Goal: Information Seeking & Learning: Understand process/instructions

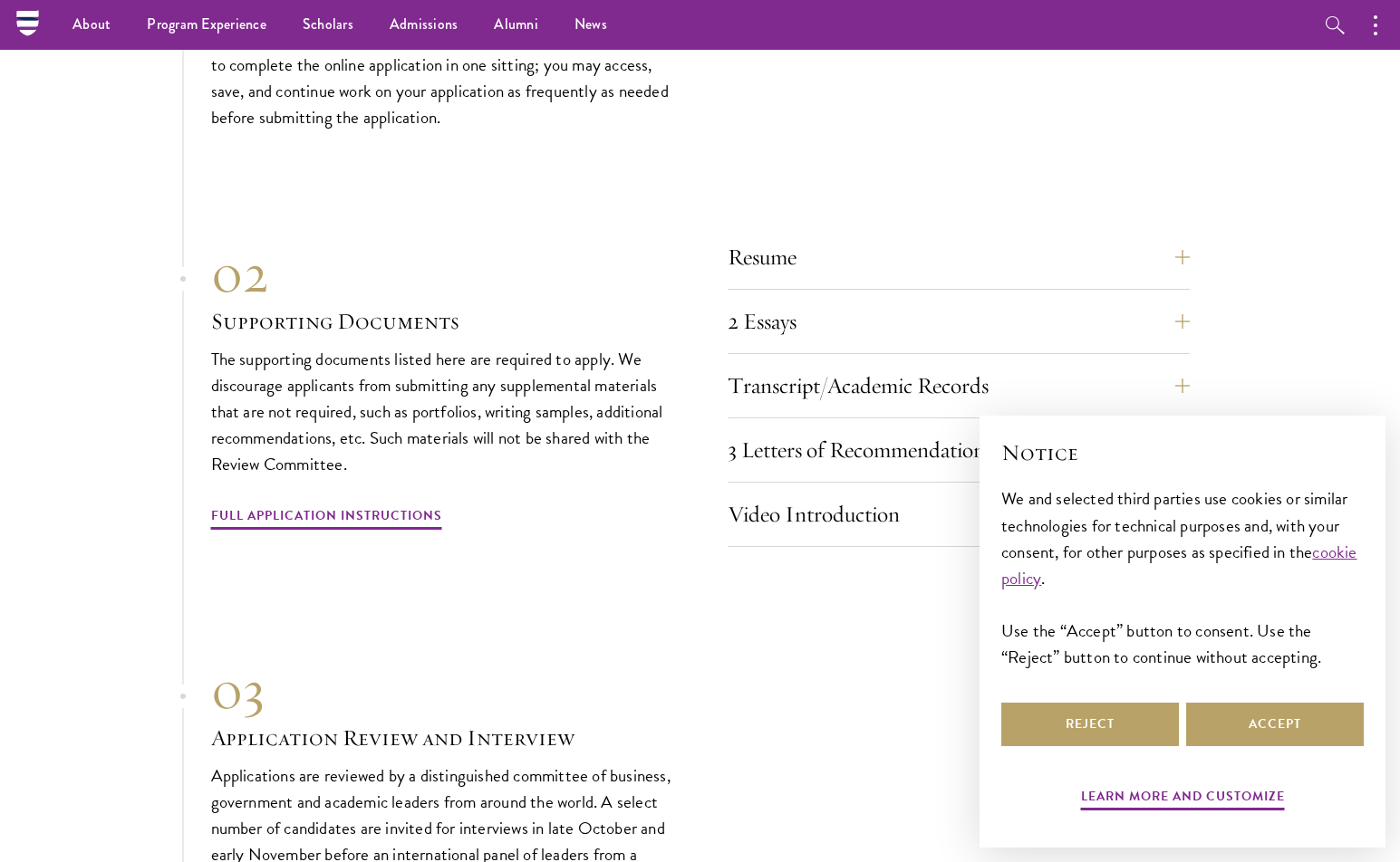
scroll to position [5571, 0]
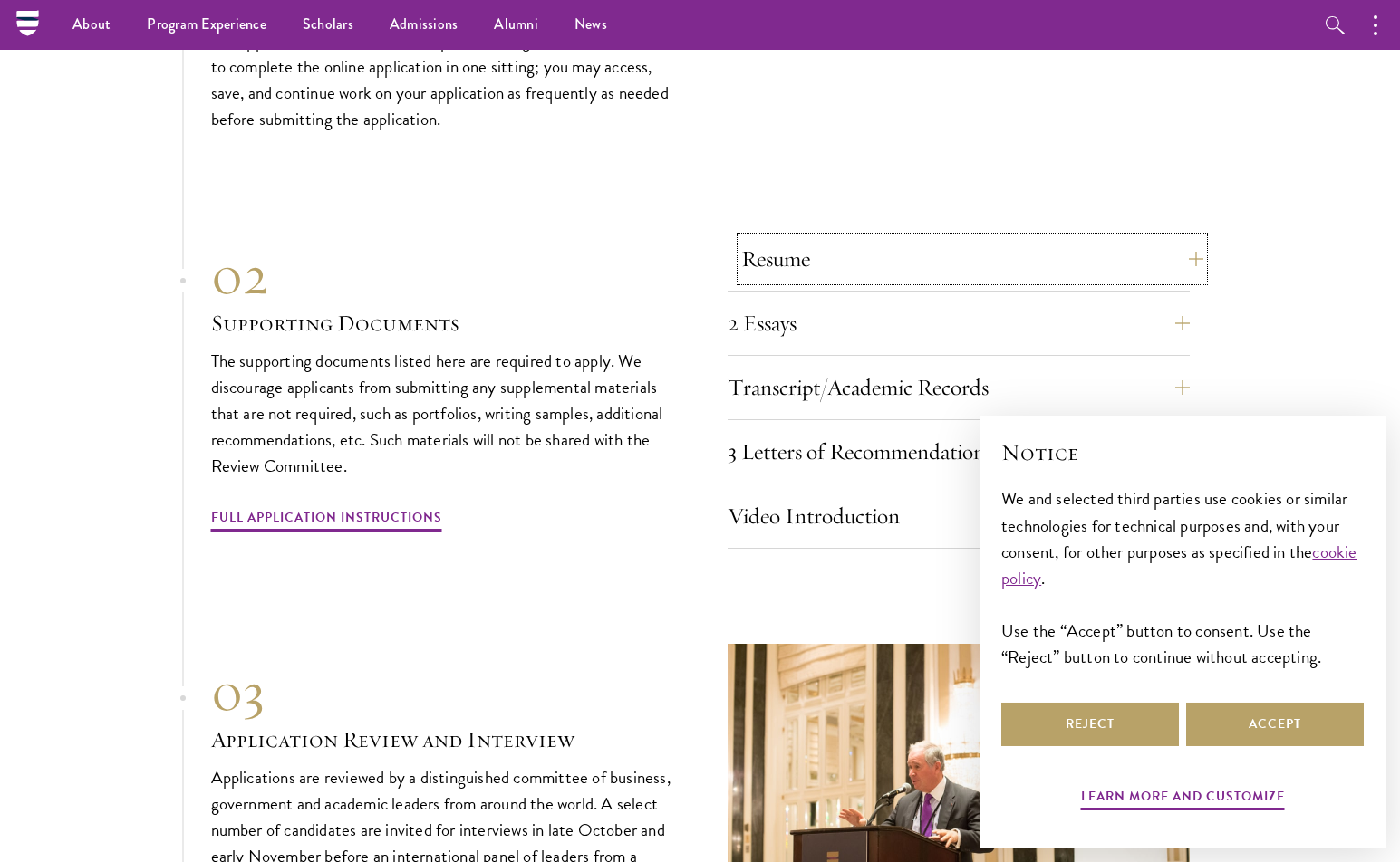
click at [802, 237] on button "Resume" at bounding box center [972, 259] width 462 height 43
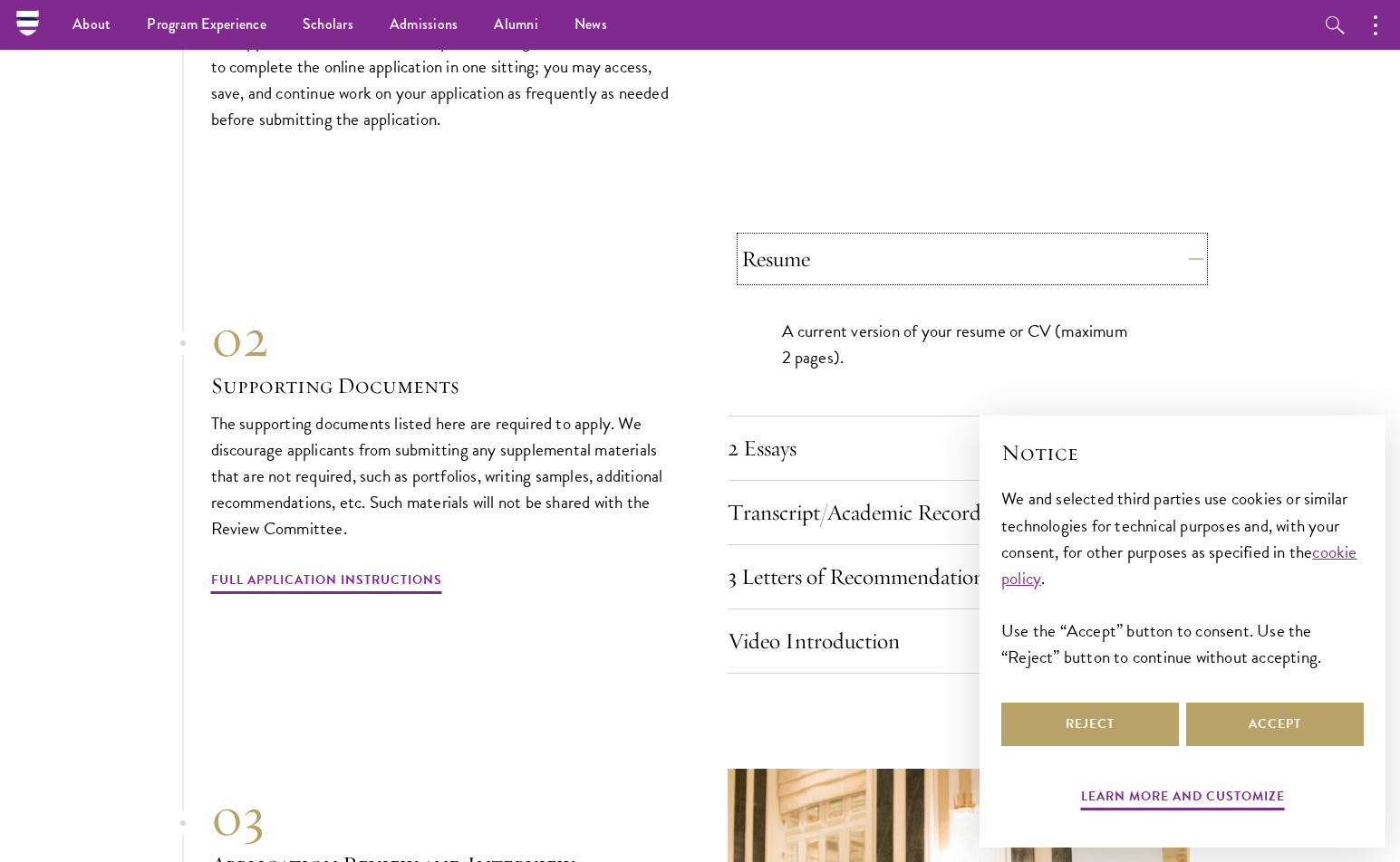
click at [796, 237] on button "Resume" at bounding box center [972, 259] width 462 height 43
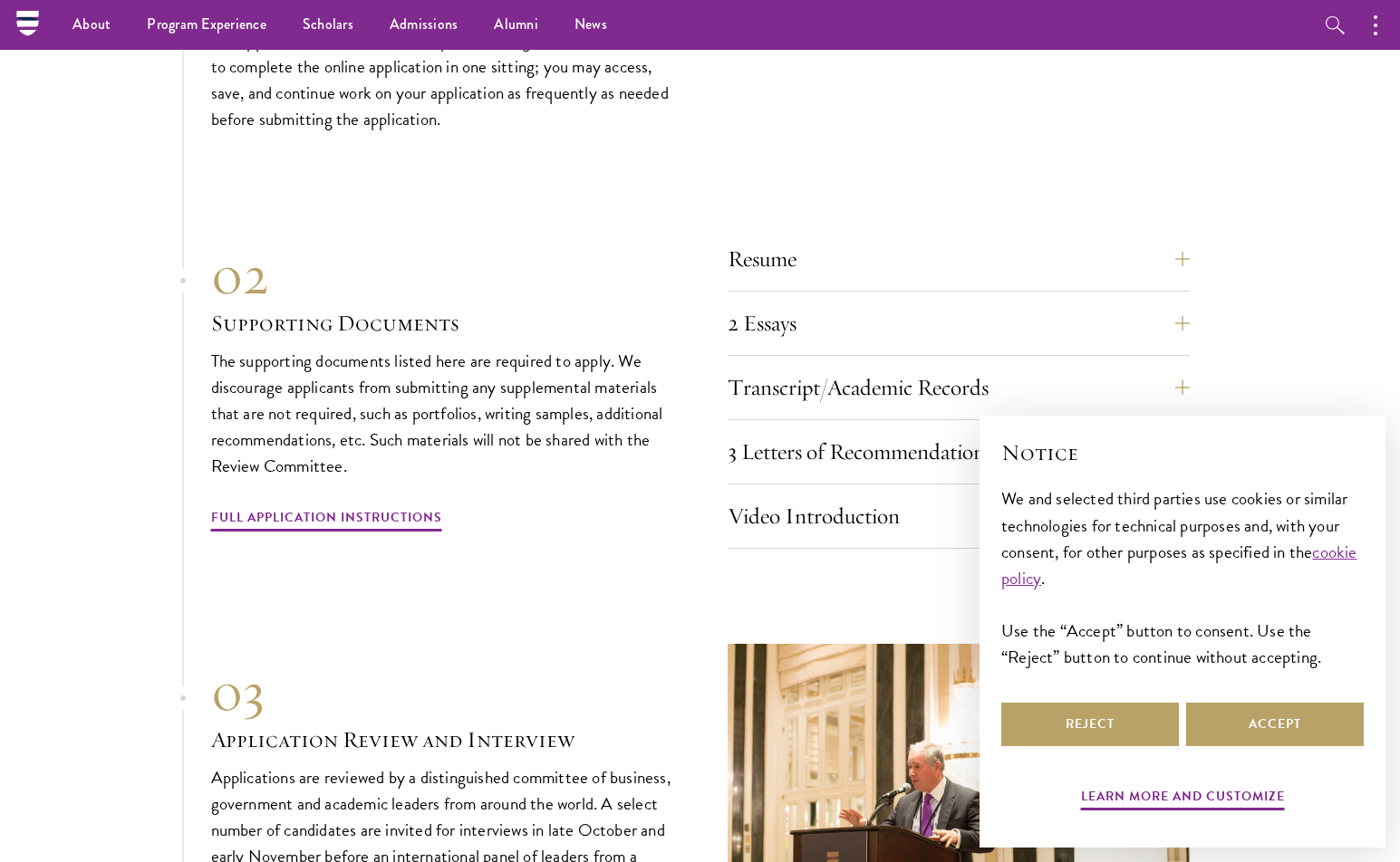
click at [781, 317] on div "2 Essays The two required essays are a Leadership Essay (750 words) and a State…" at bounding box center [958, 328] width 462 height 54
click at [785, 304] on button "2 Essays" at bounding box center [972, 323] width 462 height 43
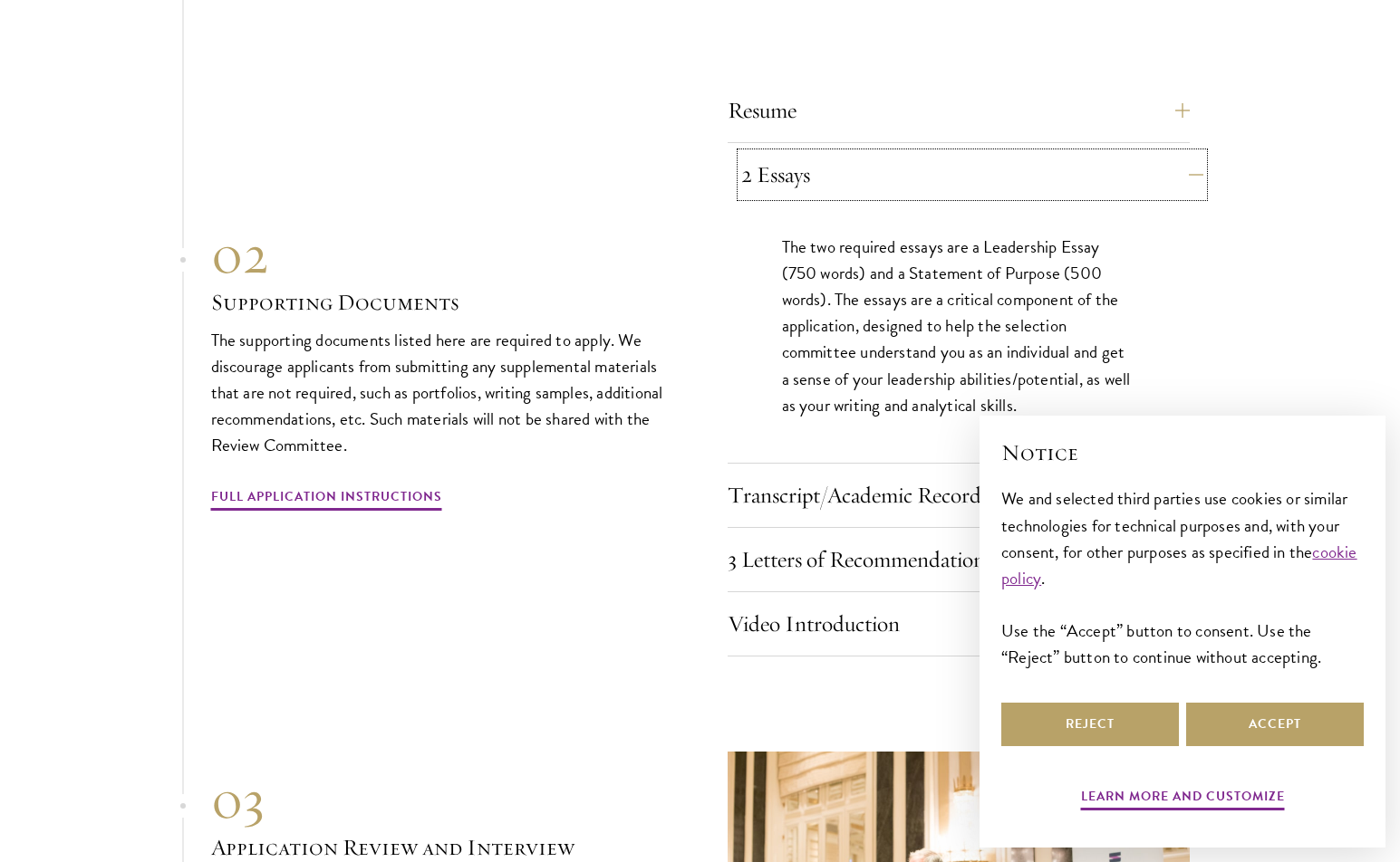
scroll to position [5720, 0]
click at [801, 155] on button "2 Essays" at bounding box center [972, 173] width 462 height 43
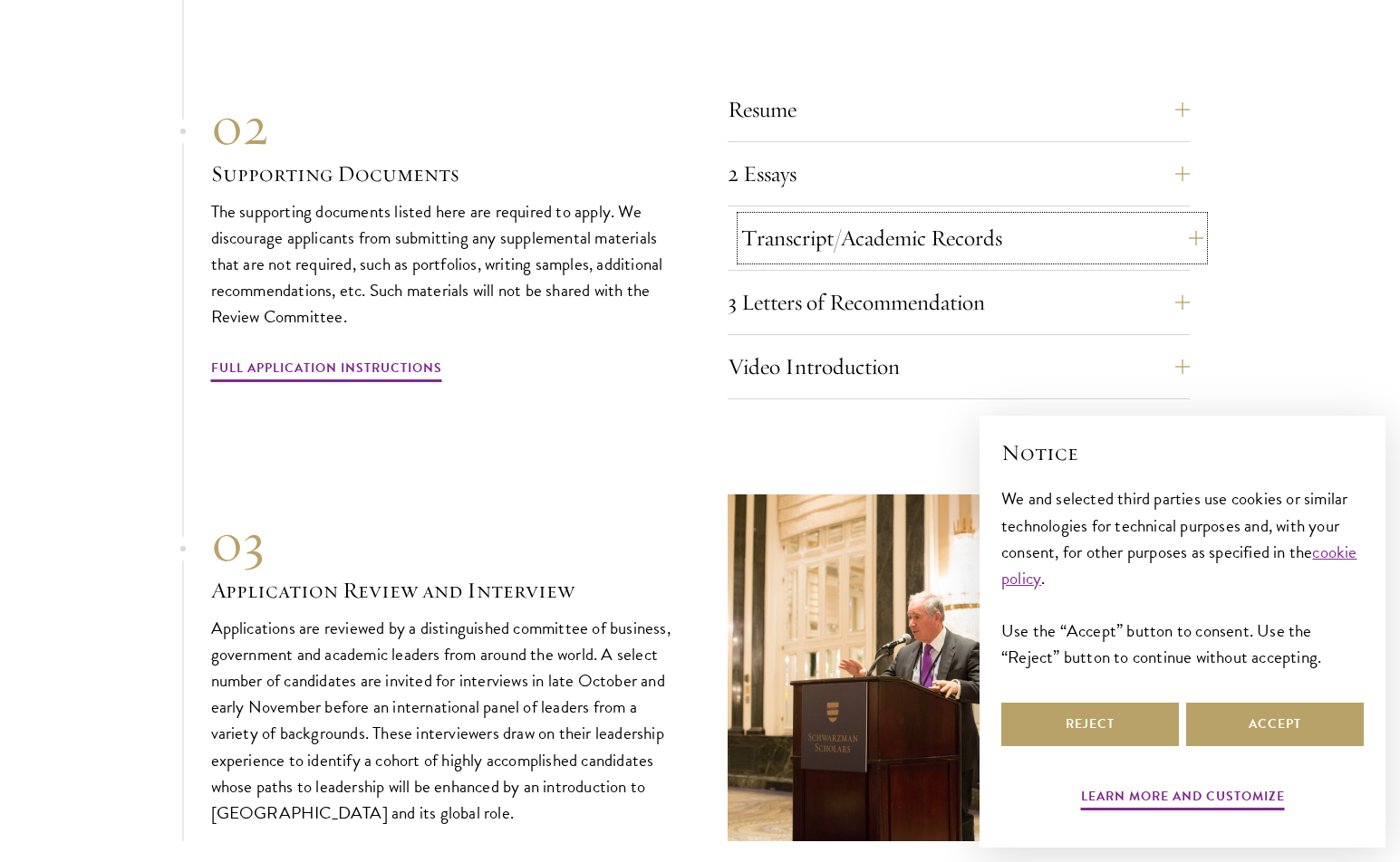
click at [798, 216] on button "Transcript/Academic Records" at bounding box center [972, 237] width 462 height 43
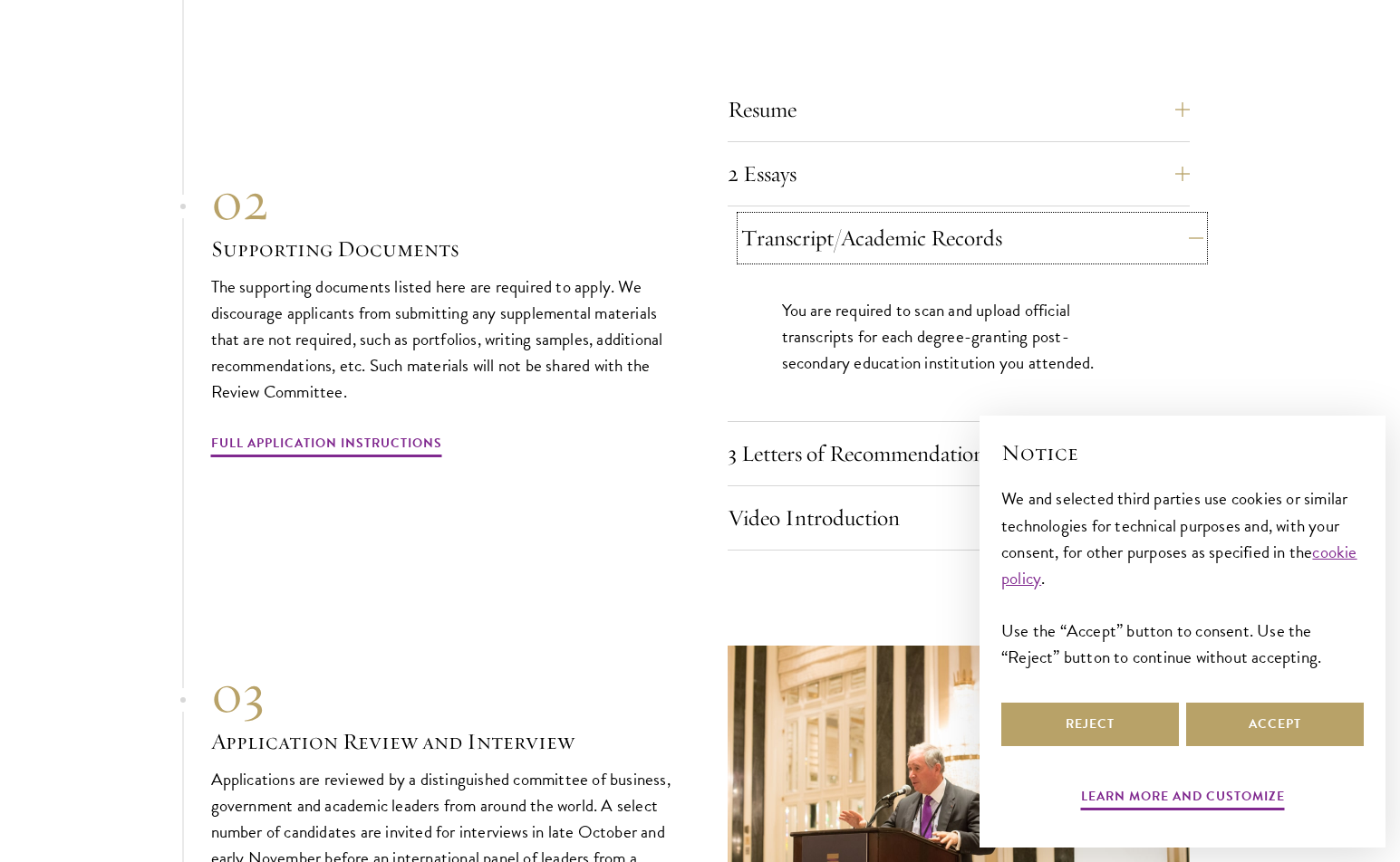
click at [798, 216] on button "Transcript/Academic Records" at bounding box center [972, 237] width 462 height 43
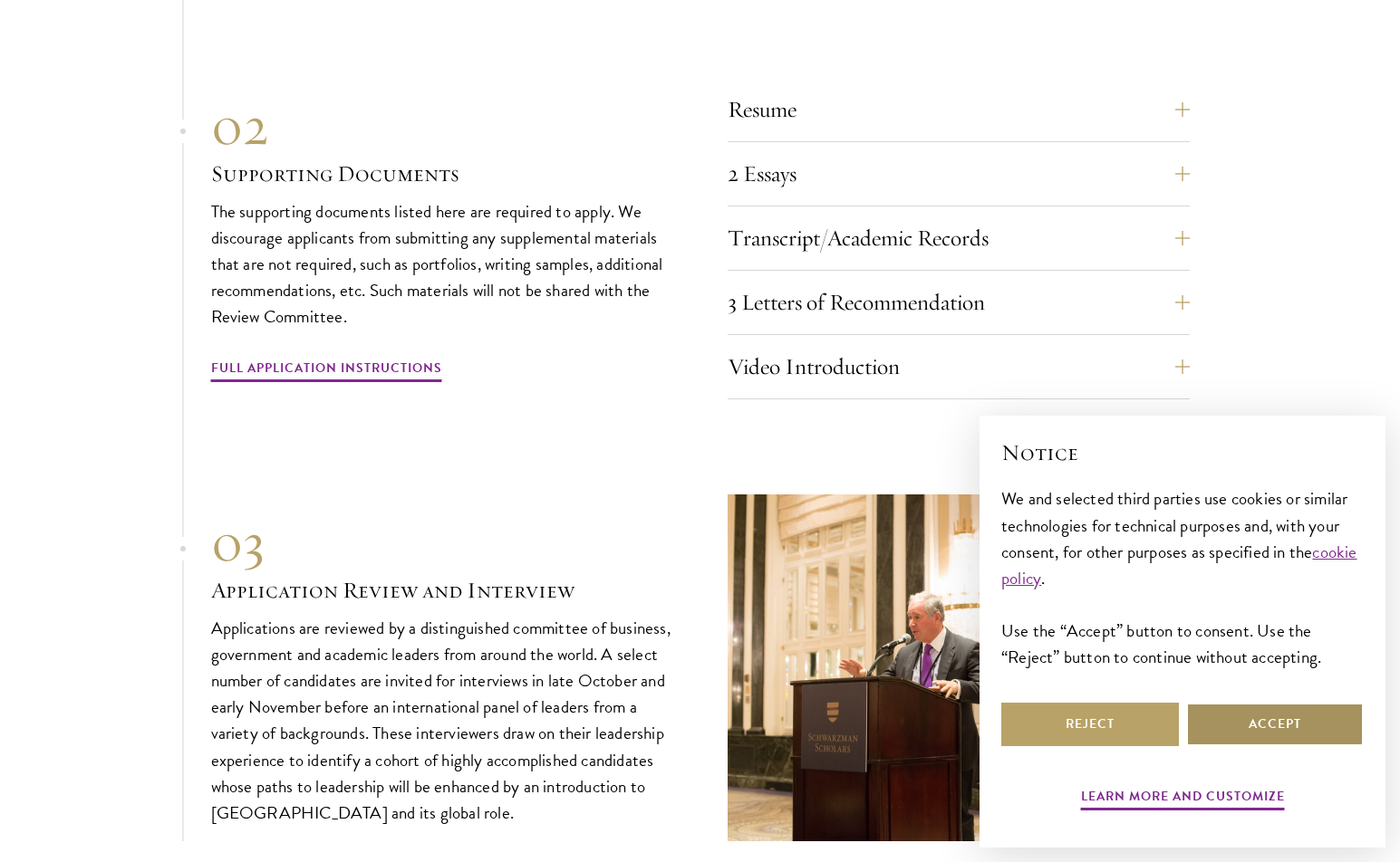
click at [1256, 726] on button "Accept" at bounding box center [1274, 724] width 178 height 43
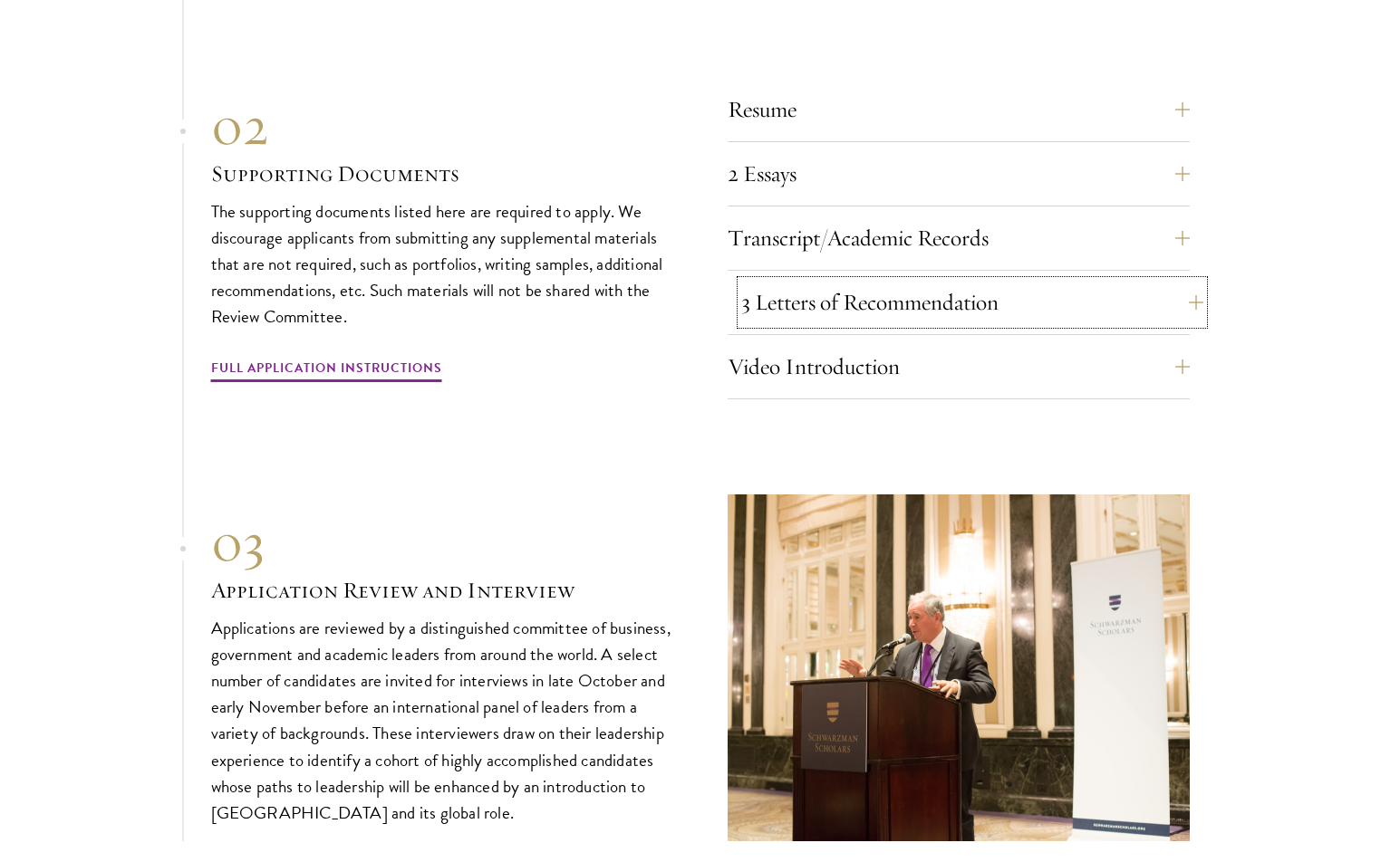
click at [863, 281] on button "3 Letters of Recommendation" at bounding box center [972, 302] width 462 height 43
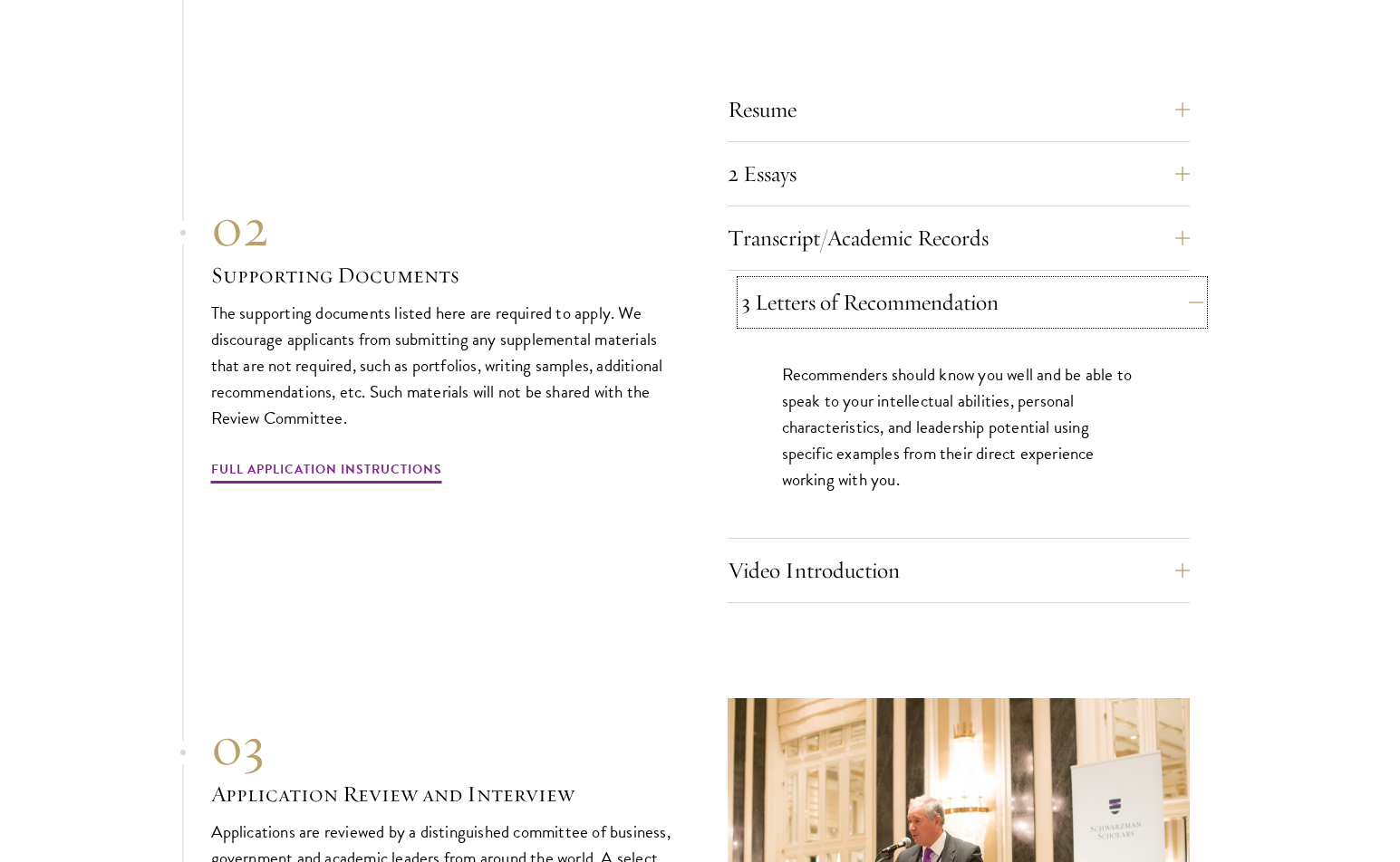
click at [863, 281] on button "3 Letters of Recommendation" at bounding box center [972, 302] width 462 height 43
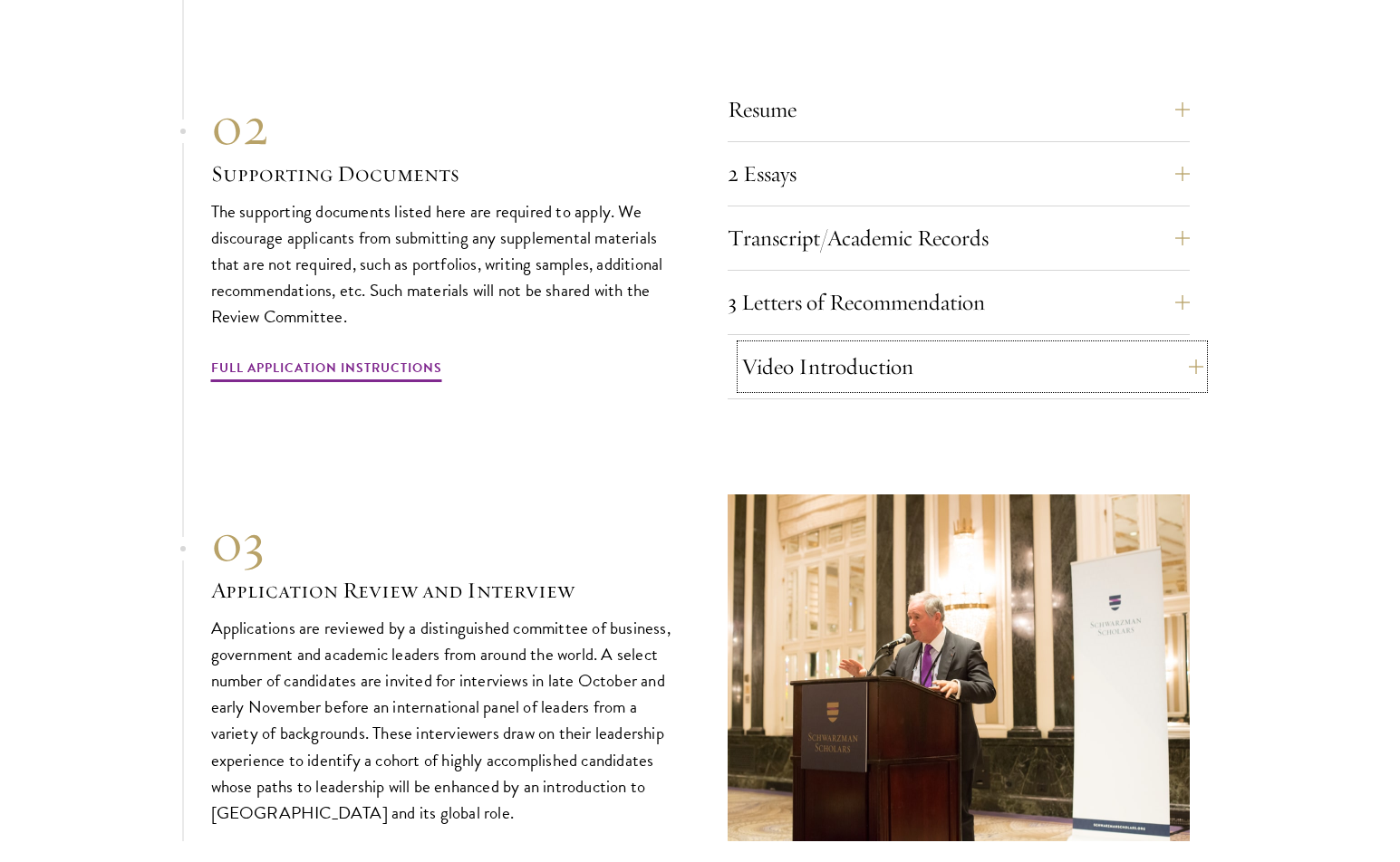
click at [859, 347] on button "Video Introduction" at bounding box center [972, 366] width 462 height 43
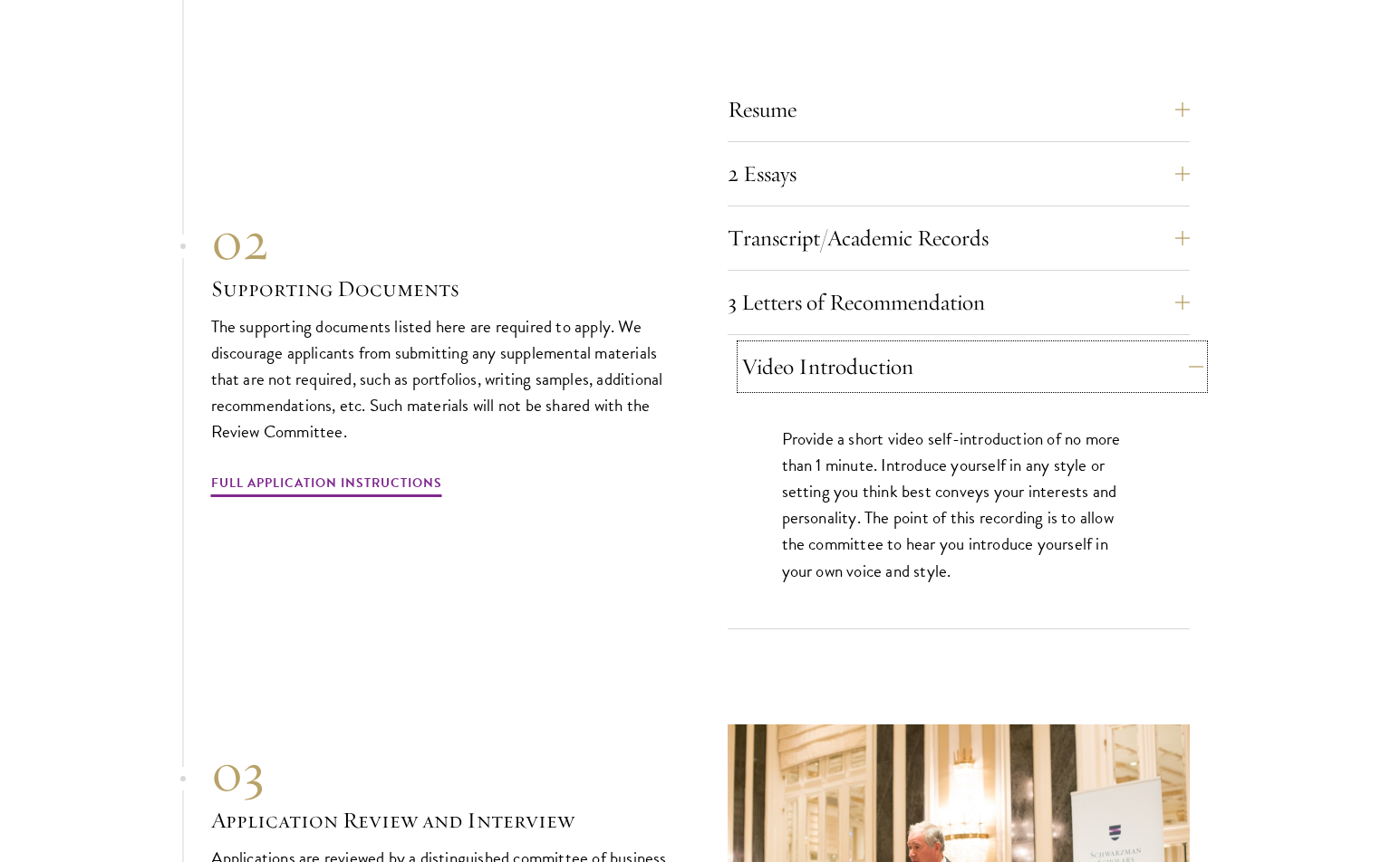
click at [868, 345] on button "Video Introduction" at bounding box center [972, 366] width 462 height 43
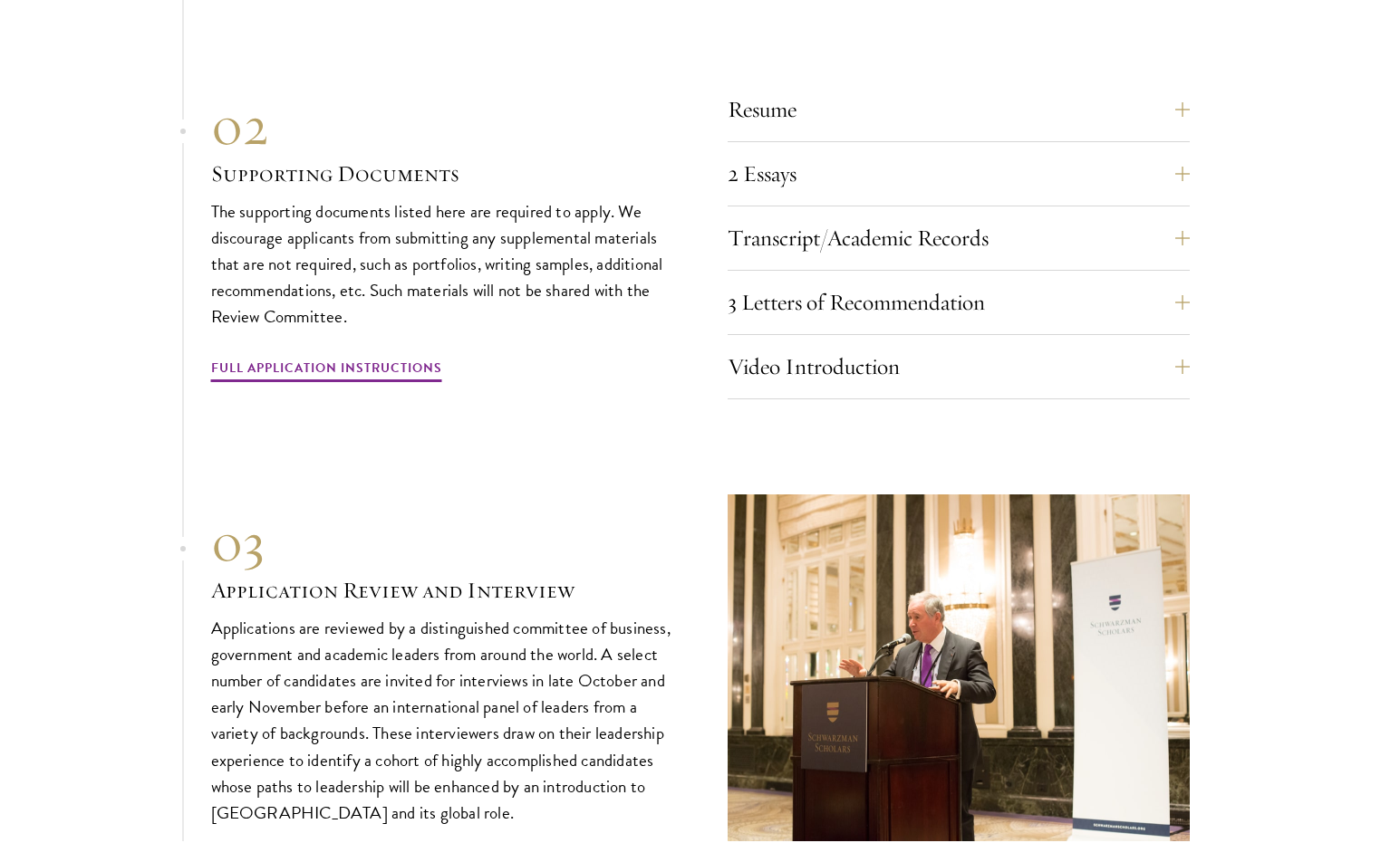
click at [731, 374] on div "01 Online Application 01 Online Application The application must be completed o…" at bounding box center [700, 281] width 978 height 1121
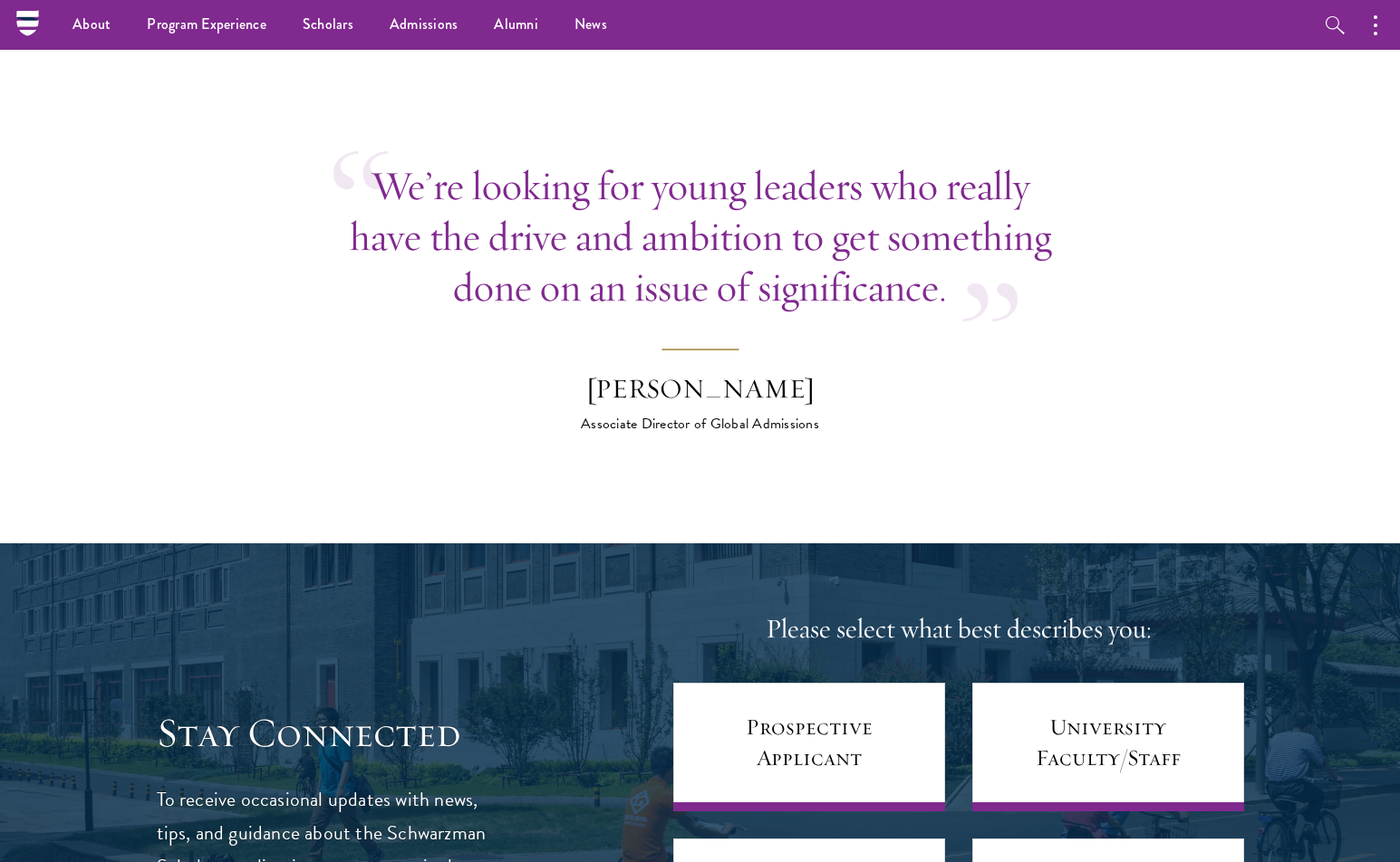
scroll to position [6568, 0]
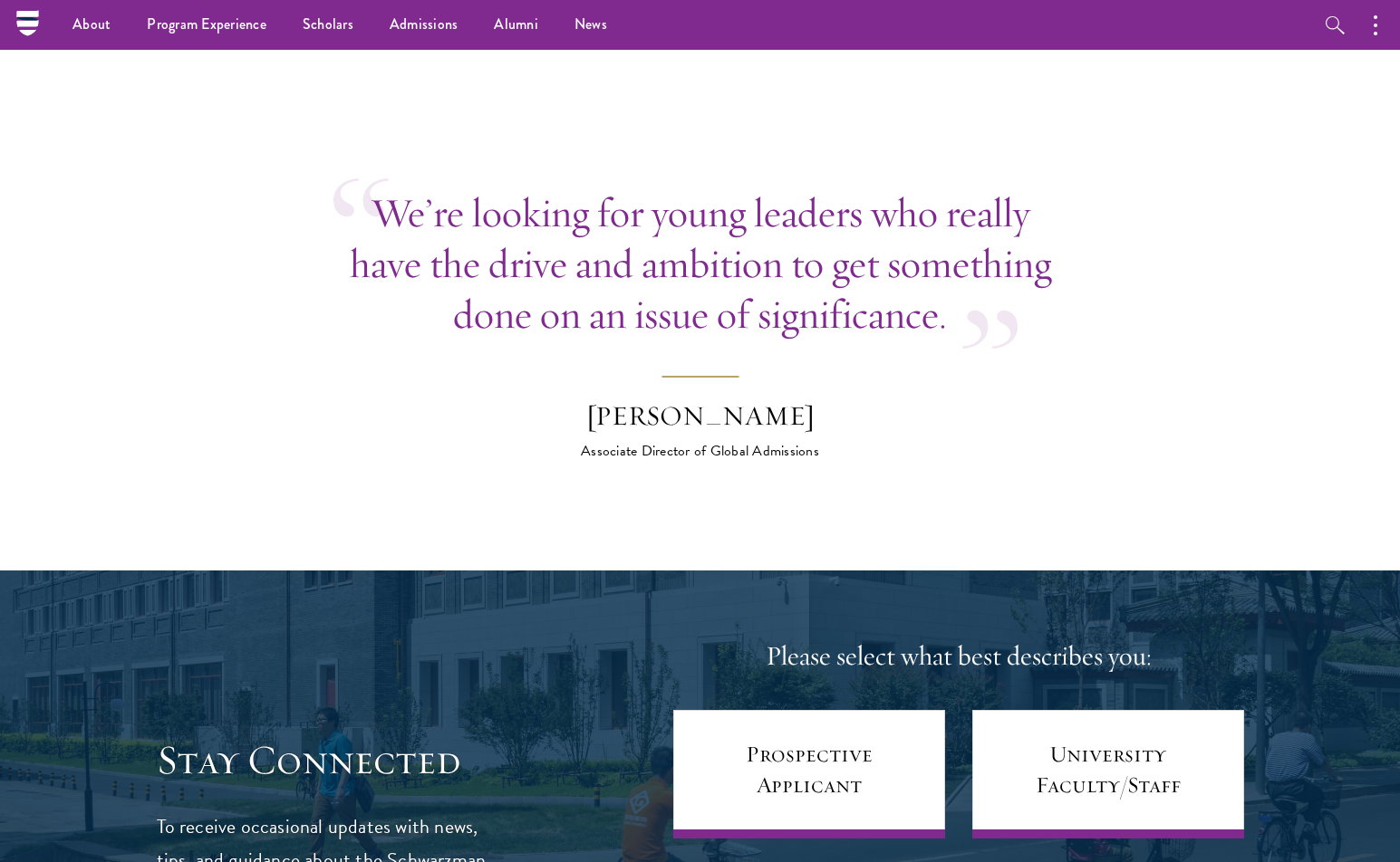
click at [698, 236] on p "We’re looking for young leaders who really have the drive and ambition to get s…" at bounding box center [700, 263] width 734 height 152
drag, startPoint x: 698, startPoint y: 236, endPoint x: 534, endPoint y: 238, distance: 164.0
click at [534, 238] on p "We’re looking for young leaders who really have the drive and ambition to get s…" at bounding box center [700, 263] width 734 height 152
drag, startPoint x: 534, startPoint y: 238, endPoint x: 765, endPoint y: 225, distance: 231.4
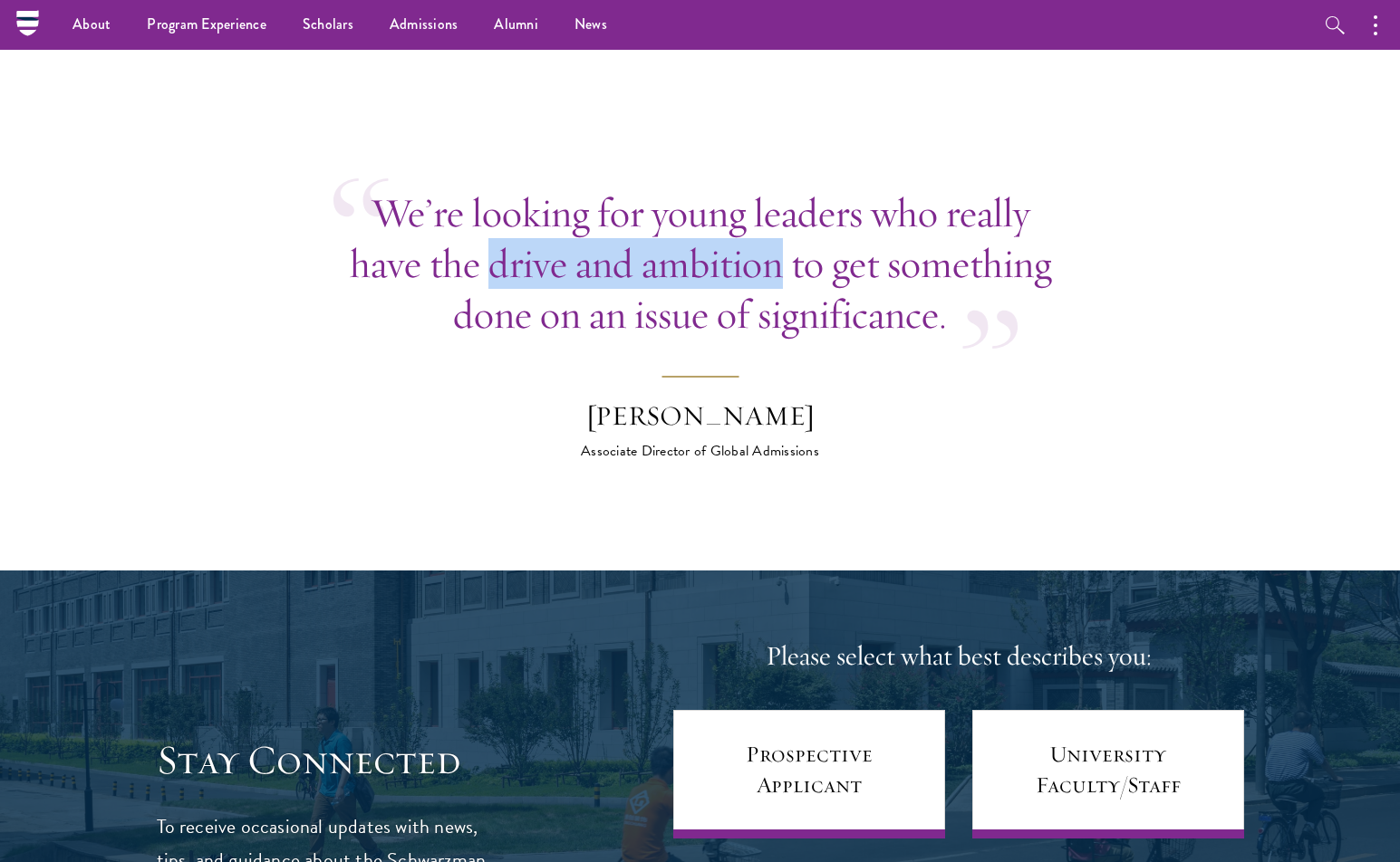
click at [765, 225] on p "We’re looking for young leaders who really have the drive and ambition to get s…" at bounding box center [700, 263] width 734 height 152
drag, startPoint x: 765, startPoint y: 225, endPoint x: 832, endPoint y: 250, distance: 71.5
click at [832, 250] on p "We’re looking for young leaders who really have the drive and ambition to get s…" at bounding box center [700, 263] width 734 height 152
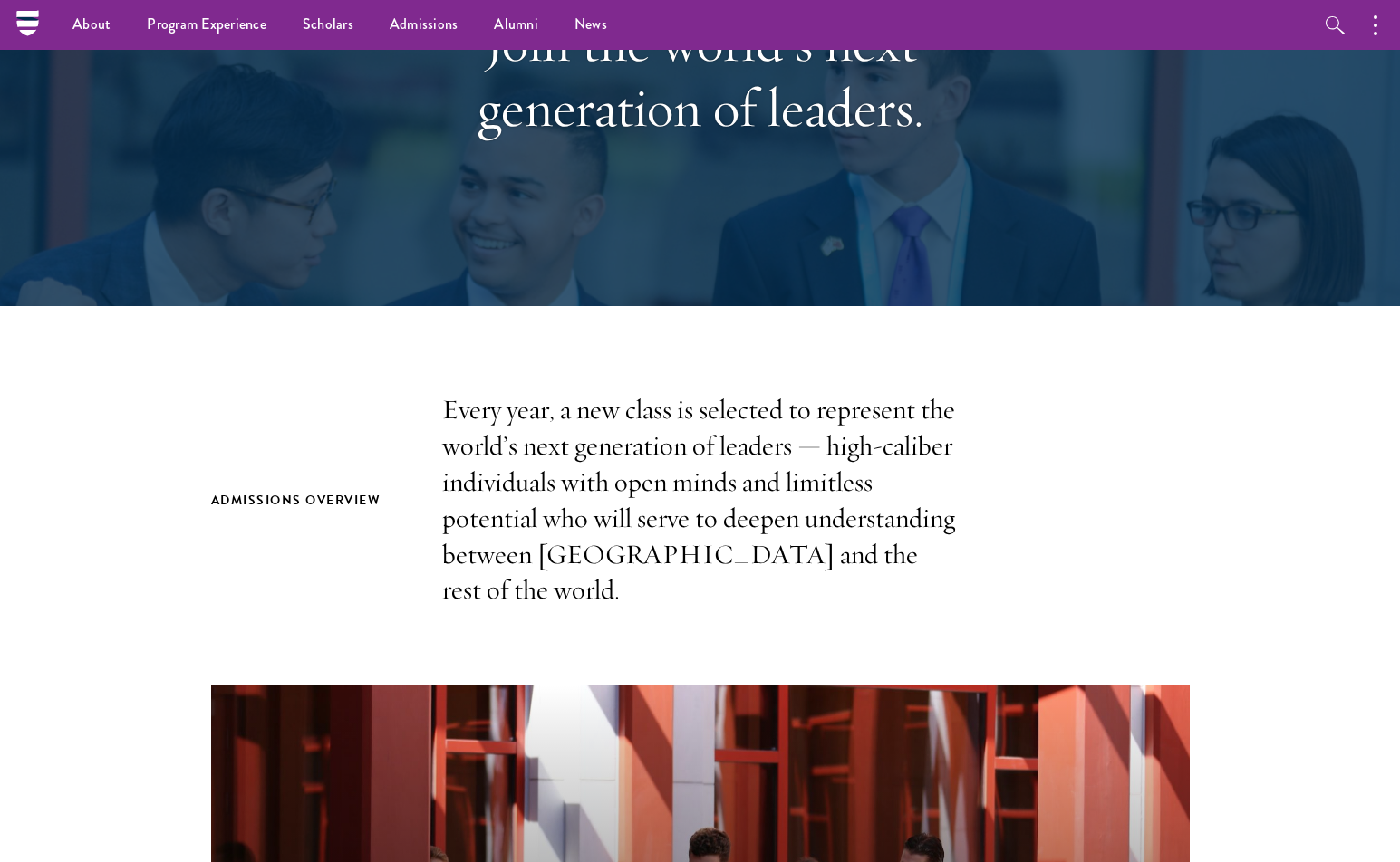
scroll to position [0, 0]
